Goal: Task Accomplishment & Management: Use online tool/utility

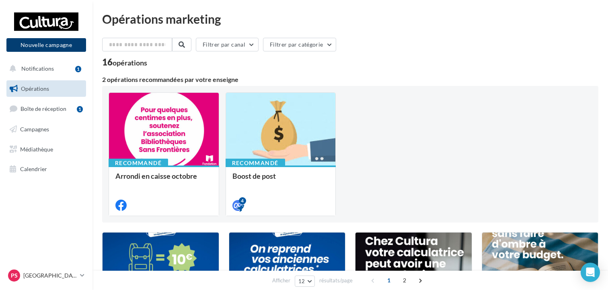
click at [58, 41] on button "Nouvelle campagne" at bounding box center [46, 45] width 80 height 14
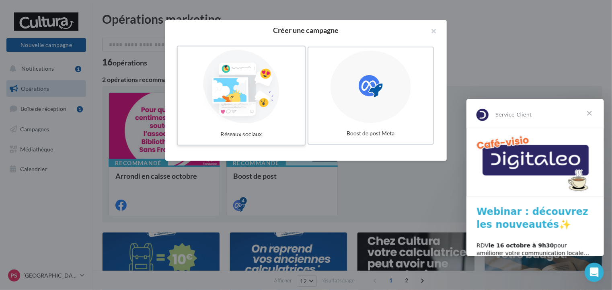
click at [212, 77] on div at bounding box center [241, 87] width 121 height 74
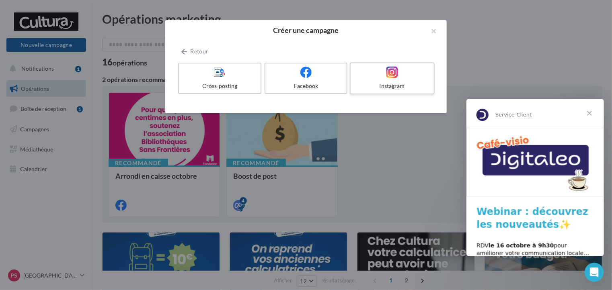
click at [374, 73] on div at bounding box center [392, 72] width 76 height 12
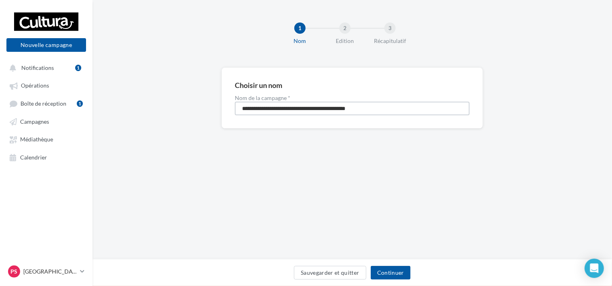
click at [296, 109] on input "**********" at bounding box center [352, 109] width 235 height 14
click at [408, 271] on button "Continuer" at bounding box center [391, 273] width 40 height 14
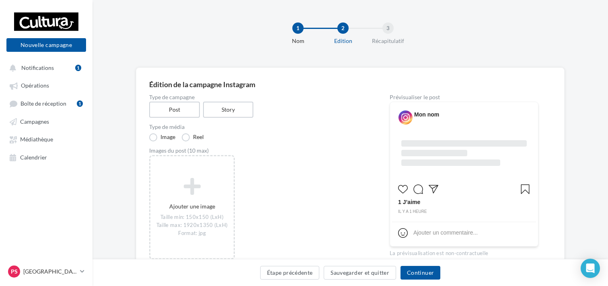
click at [421, 115] on div "Mon nom" at bounding box center [426, 115] width 25 height 8
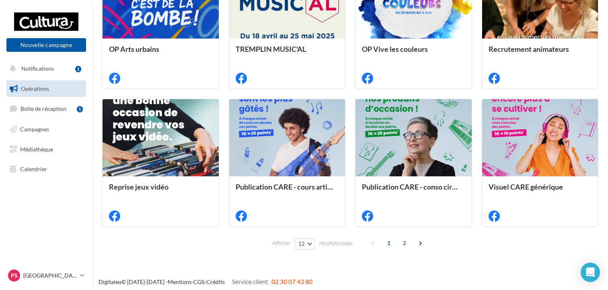
scroll to position [413, 0]
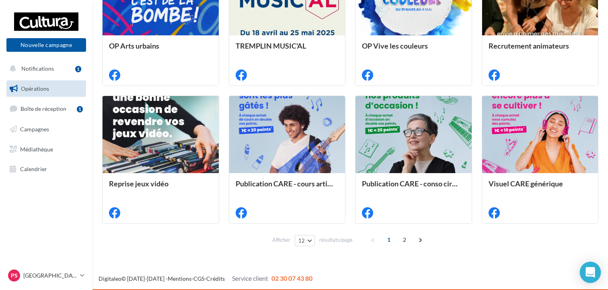
click at [594, 265] on div "Open Intercom Messenger" at bounding box center [590, 272] width 21 height 21
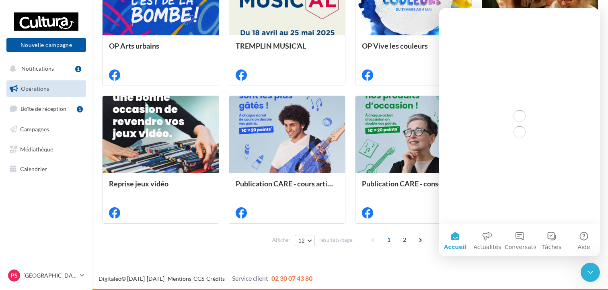
scroll to position [0, 0]
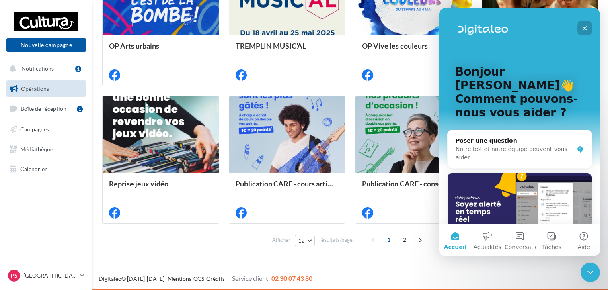
click at [584, 30] on icon "Fermer" at bounding box center [584, 28] width 6 height 6
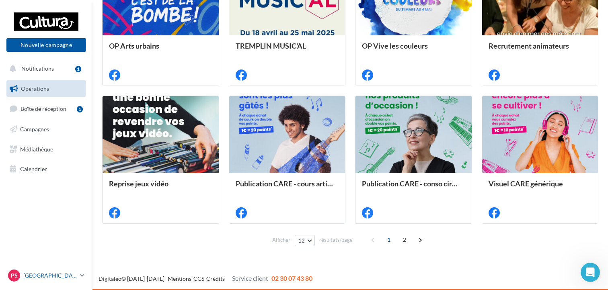
click at [78, 278] on link "Ps Portet sur Garonne j.tenat3@cultura.fr" at bounding box center [46, 275] width 80 height 15
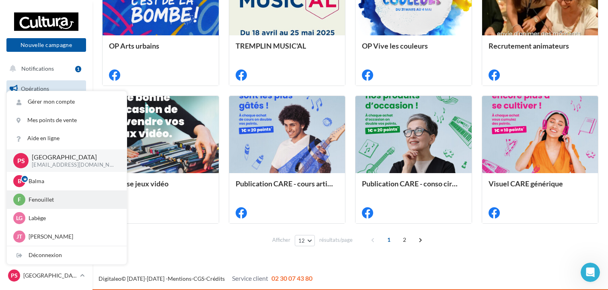
click at [51, 201] on p "Fenouillet" at bounding box center [73, 200] width 88 height 8
